Goal: Information Seeking & Learning: Learn about a topic

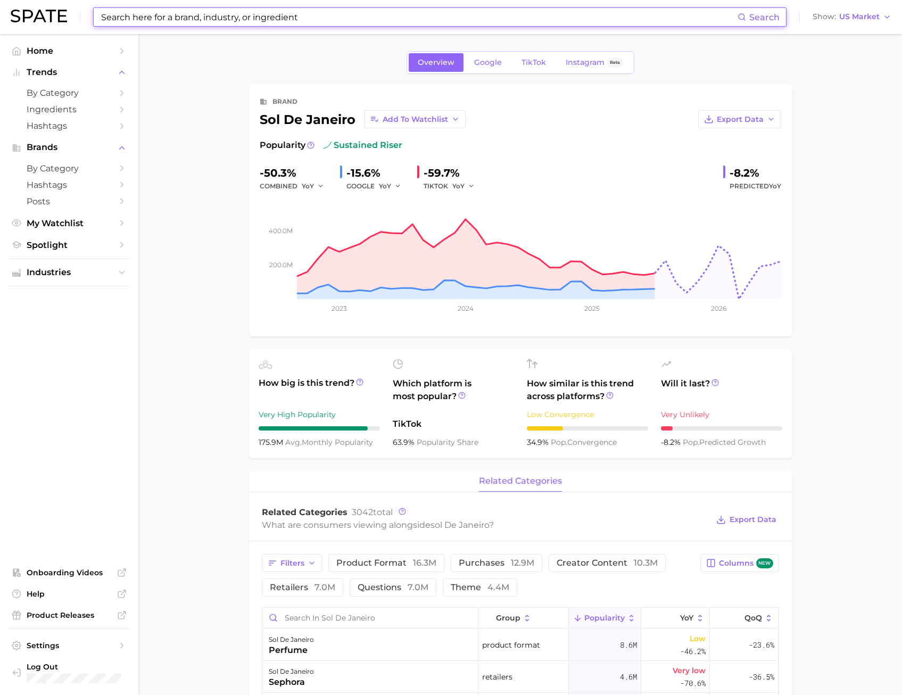
click at [127, 13] on input at bounding box center [418, 17] width 637 height 18
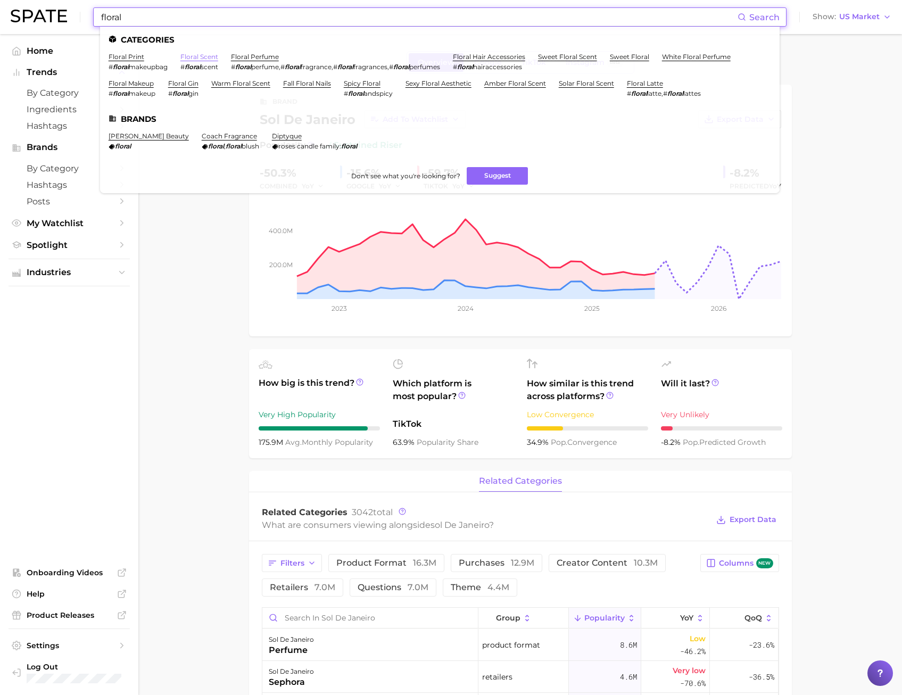
type input "floral"
click at [209, 56] on link "floral scent" at bounding box center [199, 57] width 38 height 8
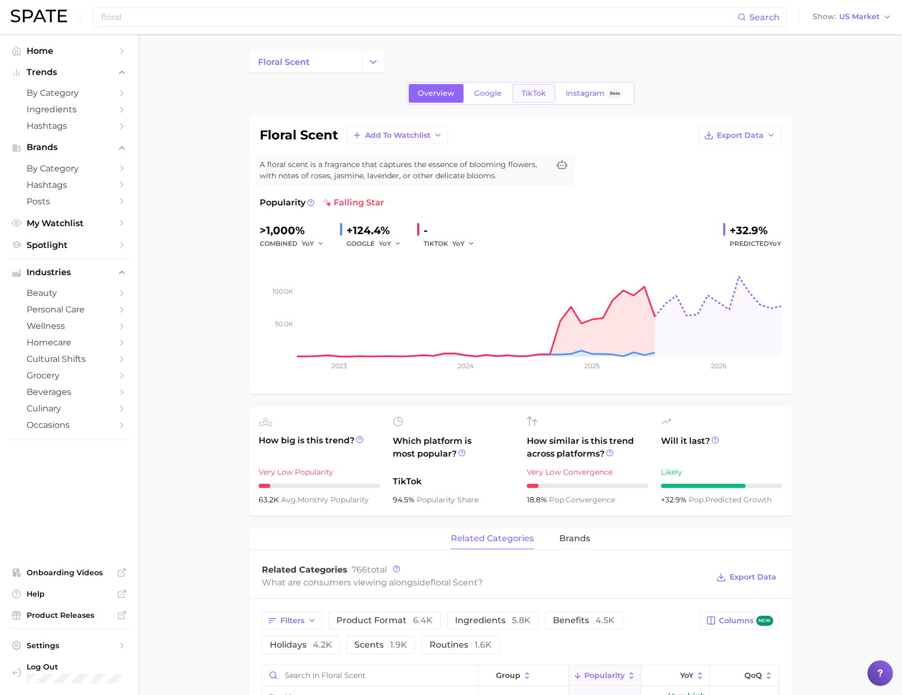
click at [530, 95] on span "TikTok" at bounding box center [533, 93] width 24 height 9
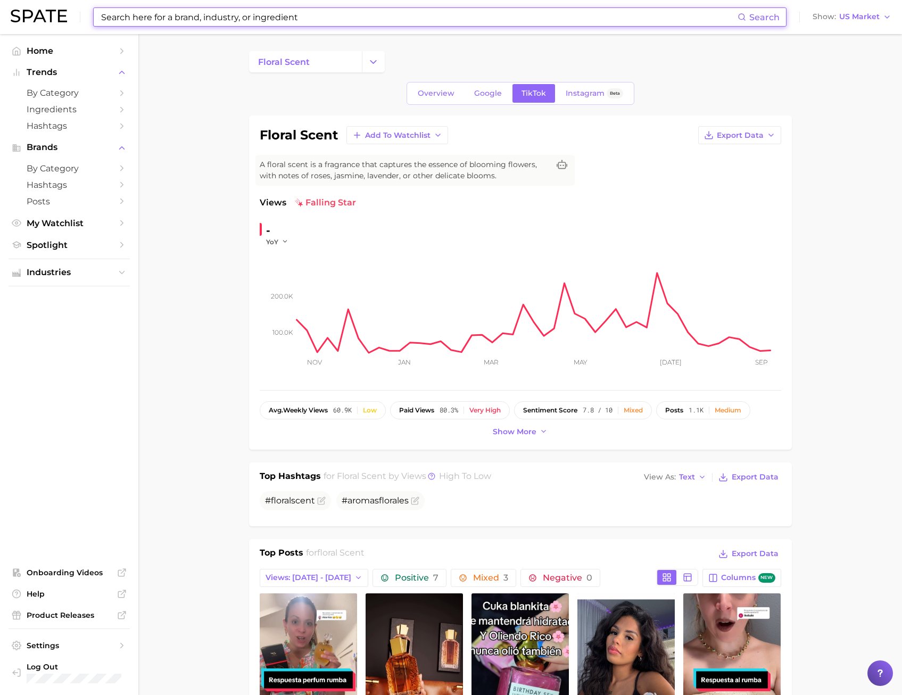
click at [280, 13] on input at bounding box center [418, 17] width 637 height 18
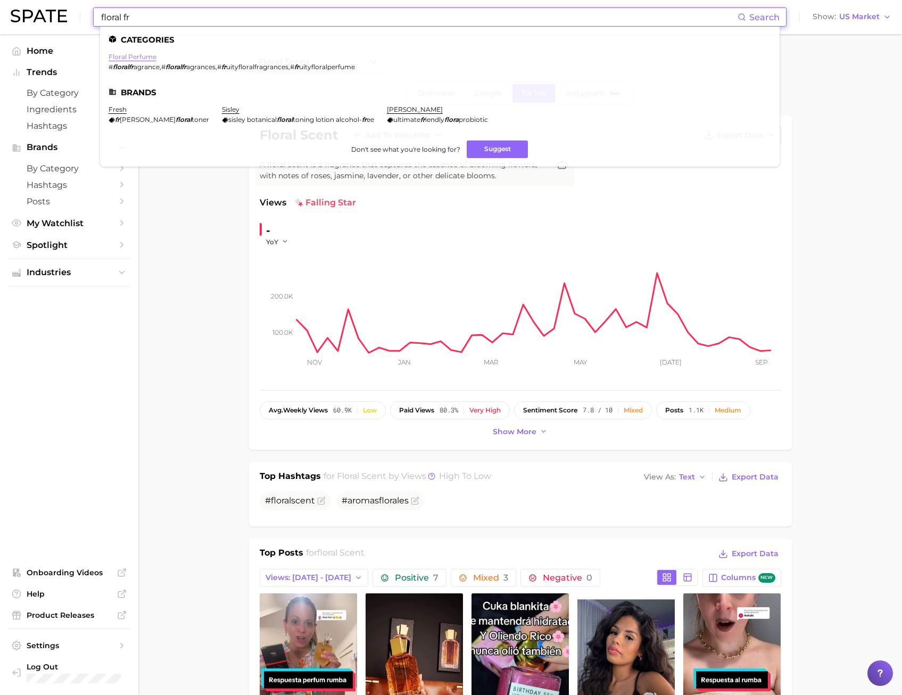
type input "floral fr"
click at [142, 59] on link "floral perfume" at bounding box center [133, 57] width 48 height 8
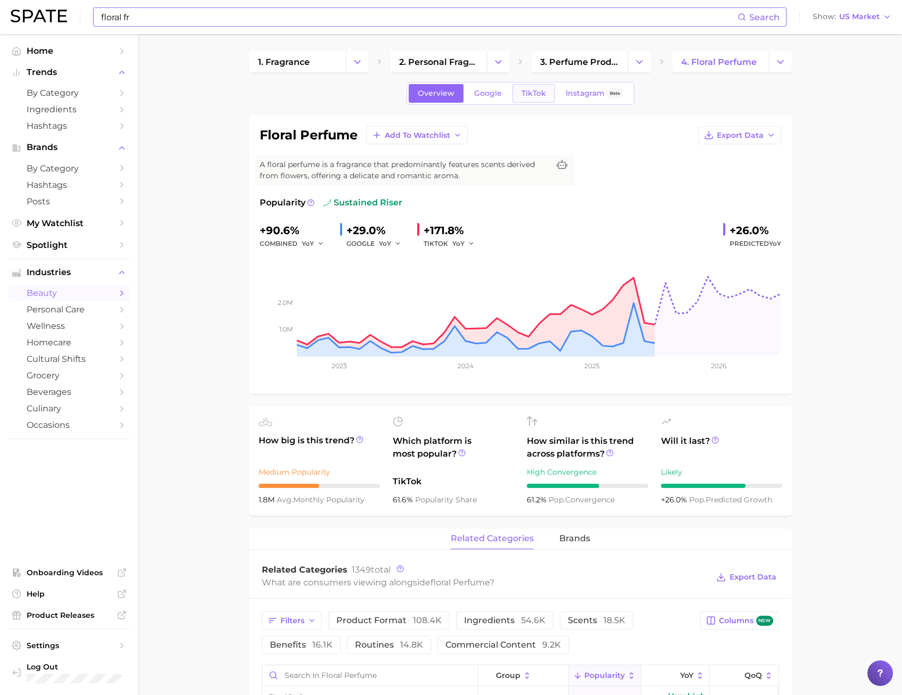
click at [542, 99] on link "TikTok" at bounding box center [533, 93] width 43 height 19
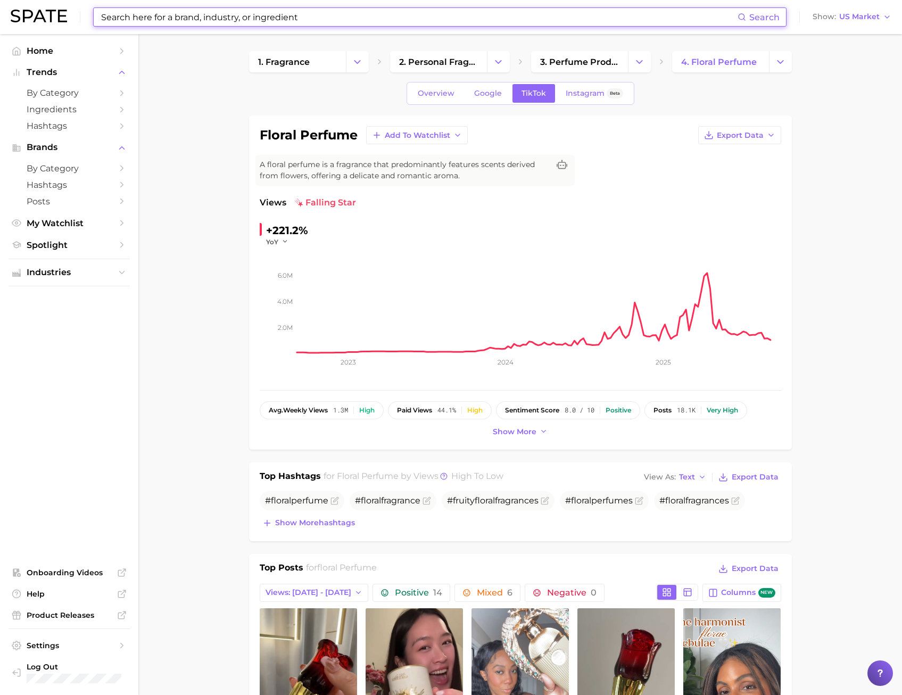
click at [223, 22] on input at bounding box center [418, 17] width 637 height 18
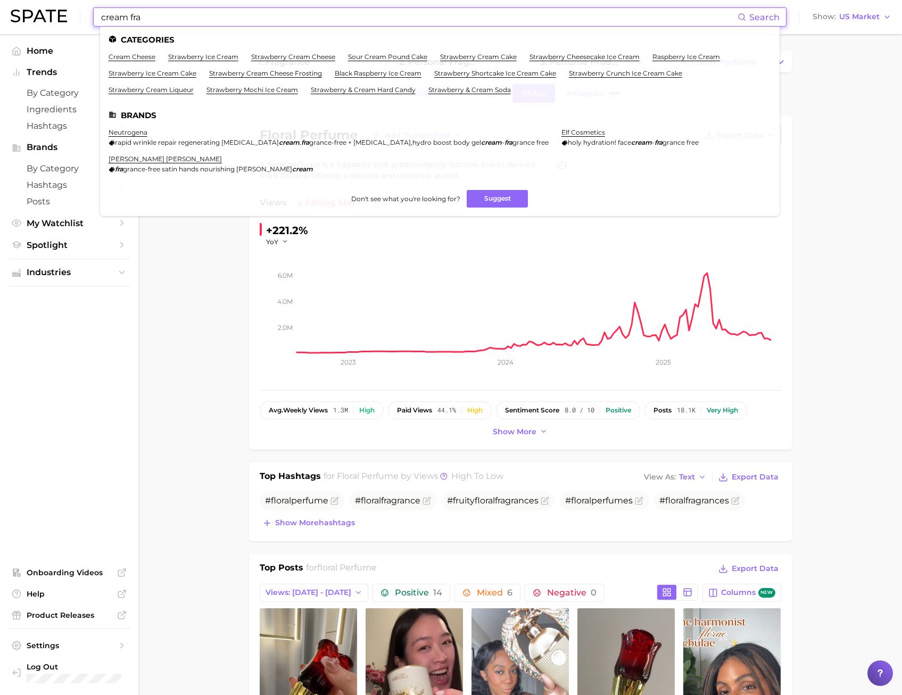
drag, startPoint x: 184, startPoint y: 20, endPoint x: 5, endPoint y: 24, distance: 179.4
click at [23, 22] on div "cream fra Search Categories cream cheese strawberry ice cream strawberry cream …" at bounding box center [451, 17] width 881 height 34
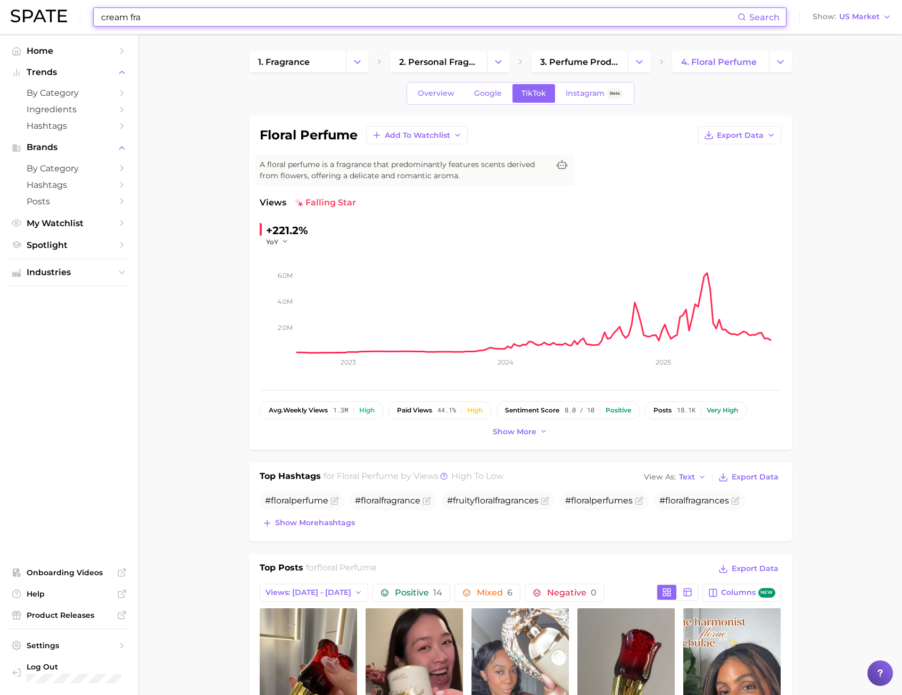
type input "cream fra"
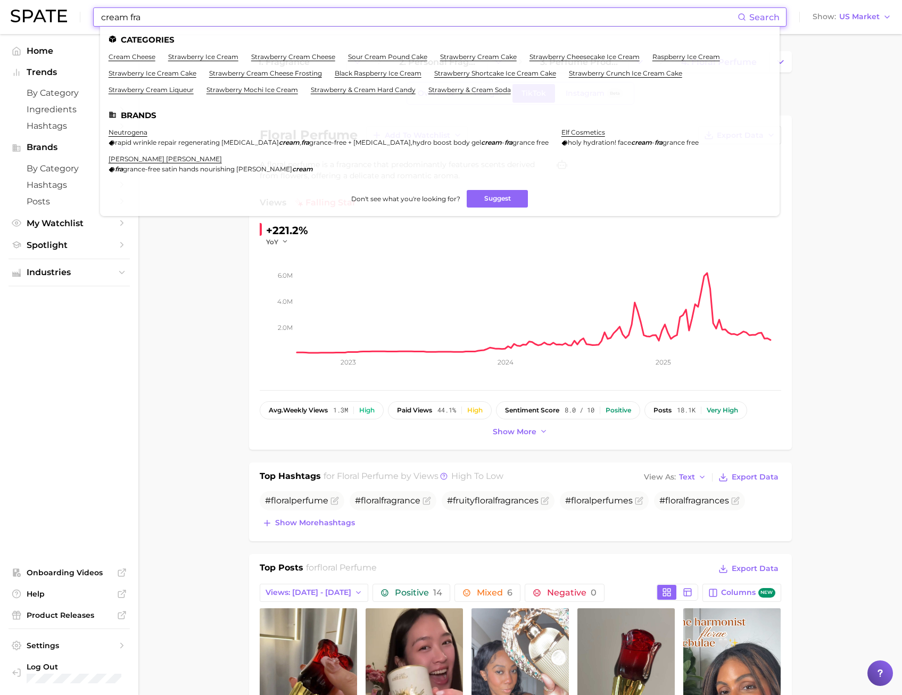
drag, startPoint x: 150, startPoint y: 19, endPoint x: 5, endPoint y: 6, distance: 145.3
click at [5, 6] on header "cream fra Search Categories cream cheese strawberry ice cream strawberry cream …" at bounding box center [451, 17] width 902 height 34
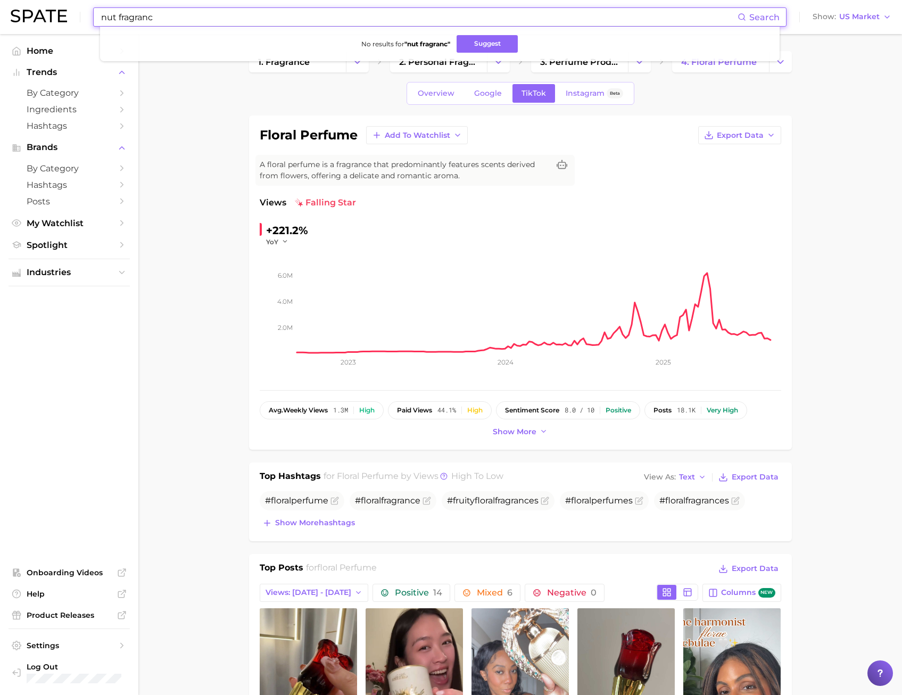
click at [115, 19] on input "nut fragranc" at bounding box center [418, 17] width 637 height 18
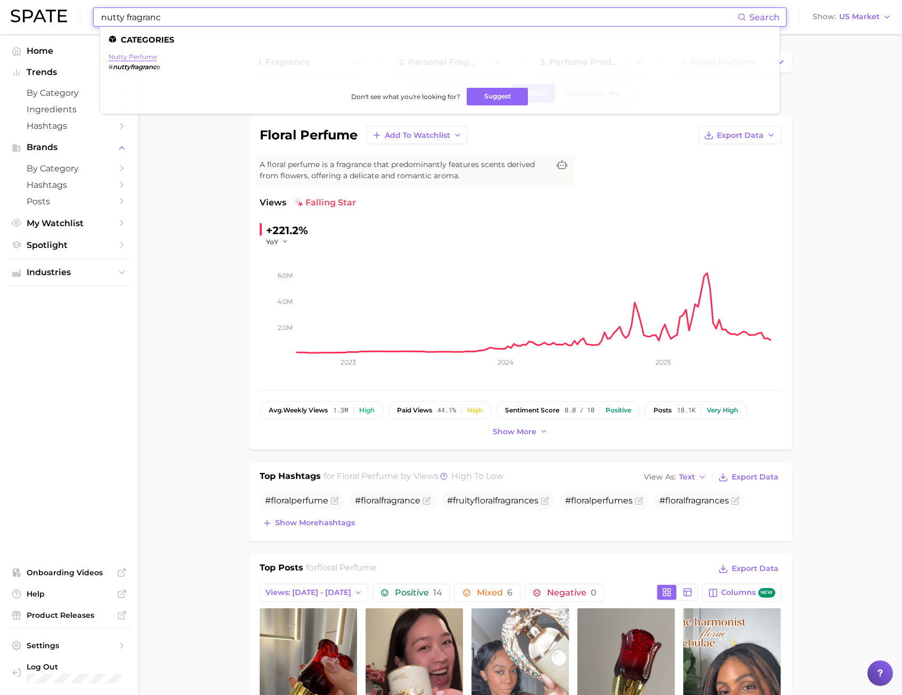
type input "nutty fragranc"
click at [132, 54] on link "nutty perfume" at bounding box center [133, 57] width 48 height 8
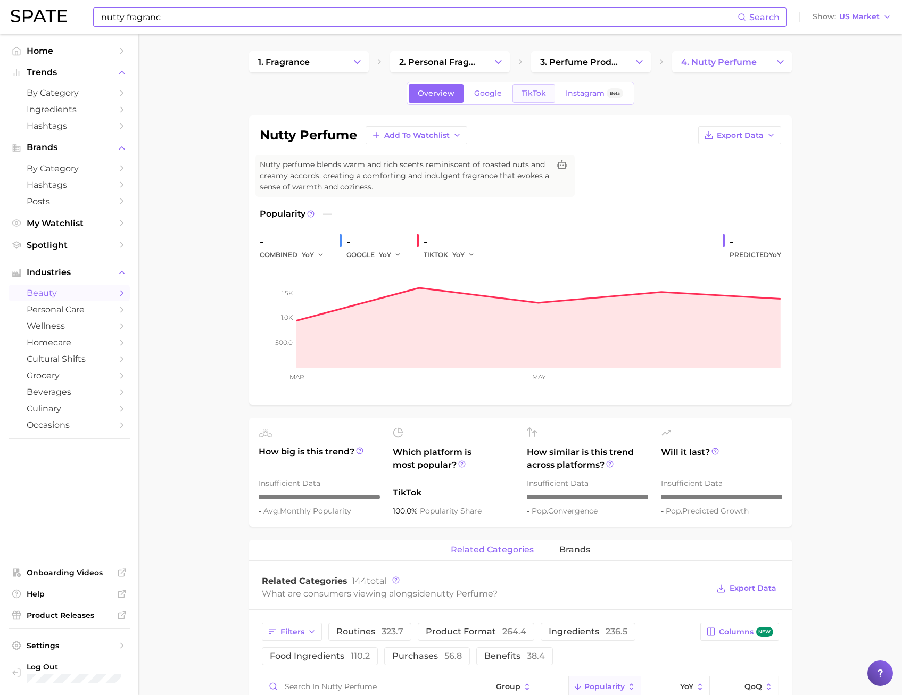
click at [519, 99] on link "TikTok" at bounding box center [533, 93] width 43 height 19
